Goal: Task Accomplishment & Management: Use online tool/utility

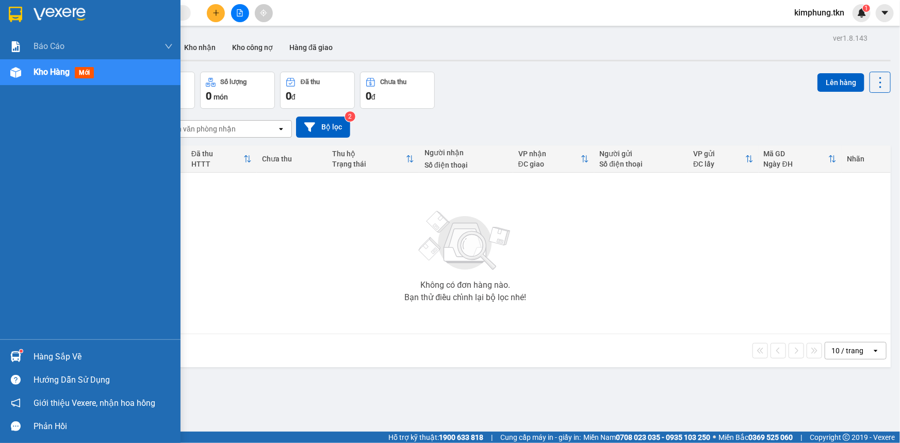
click at [37, 351] on div "Hàng sắp về" at bounding box center [103, 356] width 139 height 15
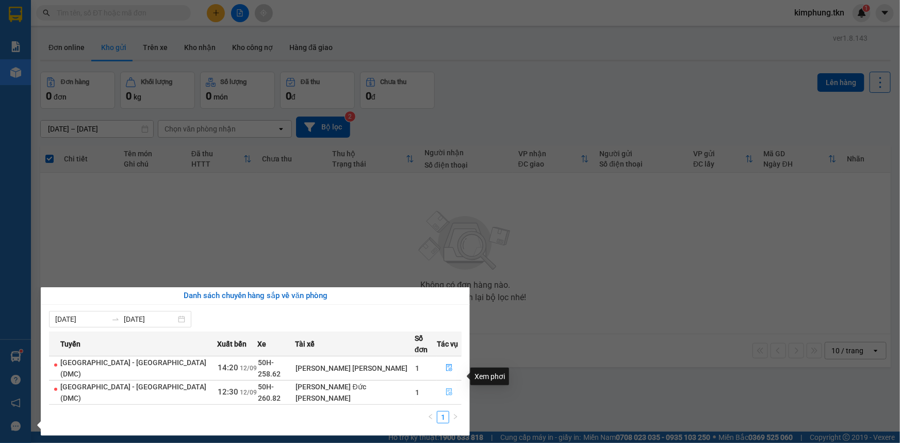
click at [446, 389] on icon "file-done" at bounding box center [449, 392] width 6 height 7
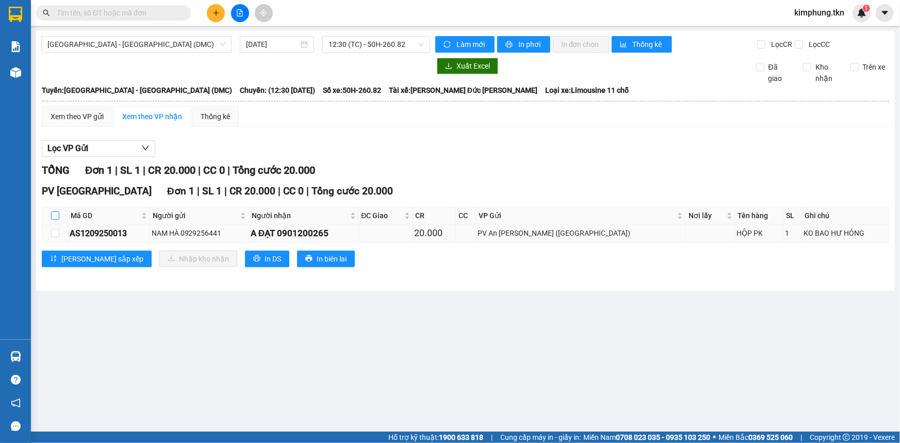
drag, startPoint x: 55, startPoint y: 214, endPoint x: 151, endPoint y: 235, distance: 98.8
click at [56, 214] on input "checkbox" at bounding box center [55, 216] width 8 height 8
checkbox input "true"
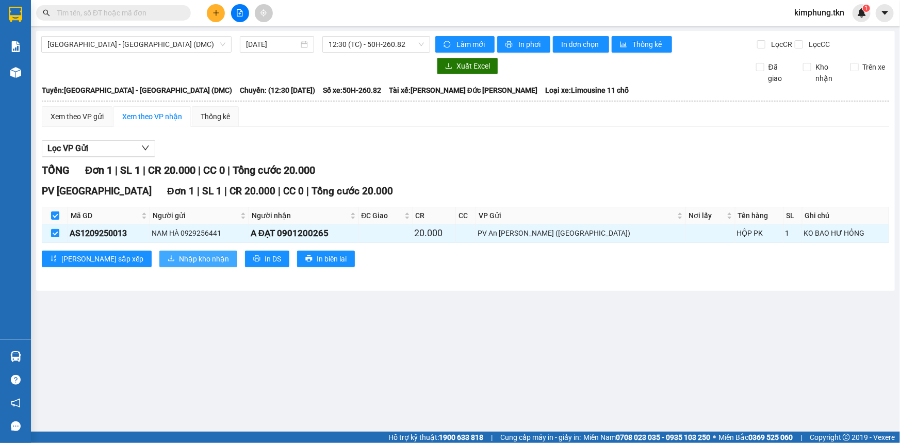
click at [179, 256] on span "Nhập kho nhận" at bounding box center [204, 258] width 50 height 11
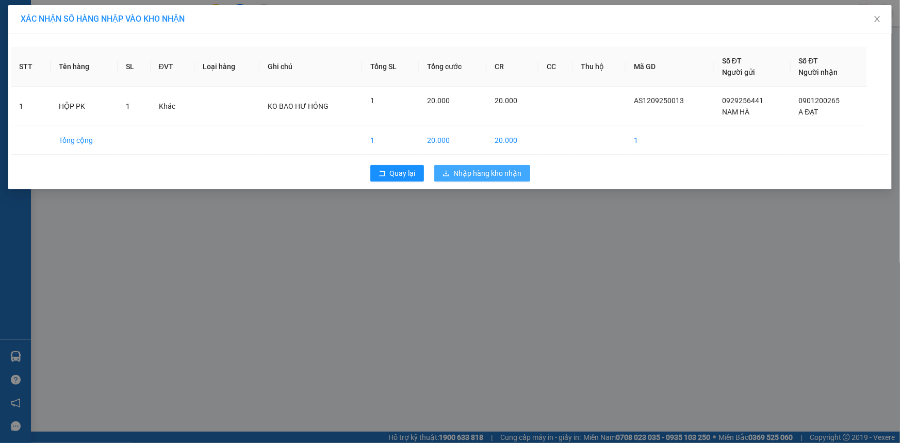
click at [469, 170] on span "Nhập hàng kho nhận" at bounding box center [488, 173] width 68 height 11
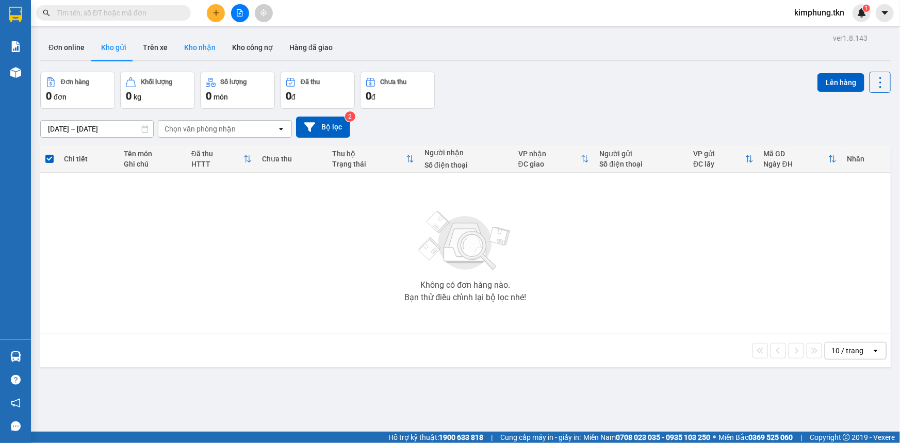
click at [188, 43] on button "Kho nhận" at bounding box center [200, 47] width 48 height 25
